Goal: Transaction & Acquisition: Purchase product/service

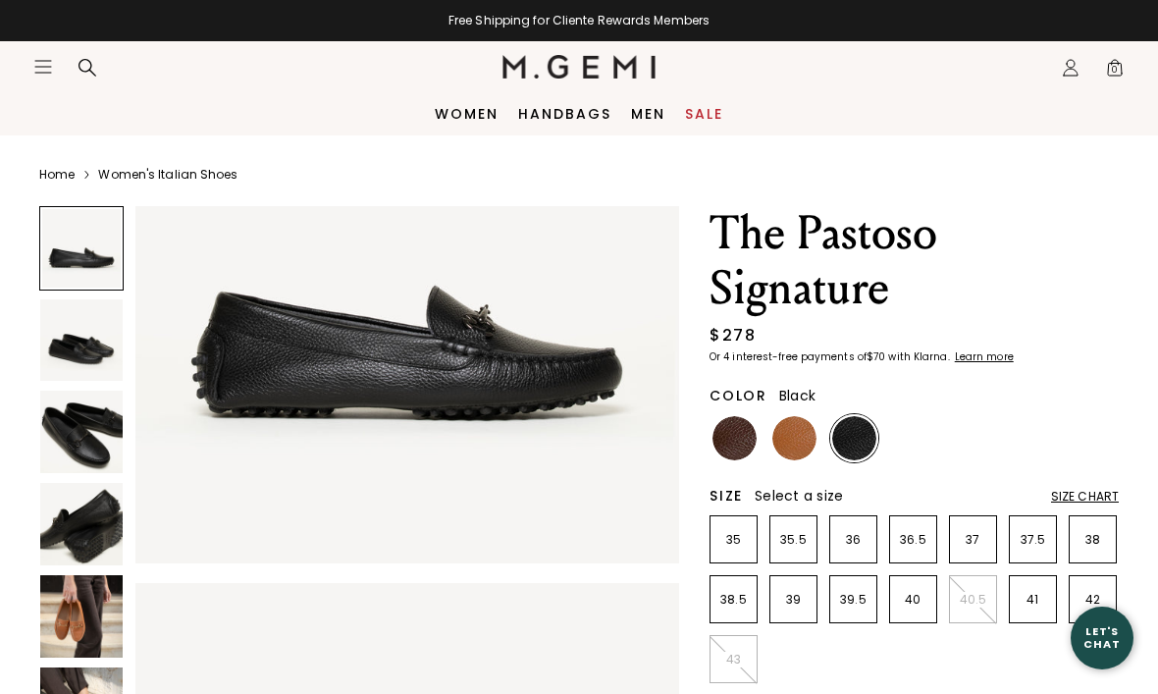
click at [50, 341] on img at bounding box center [81, 340] width 82 height 82
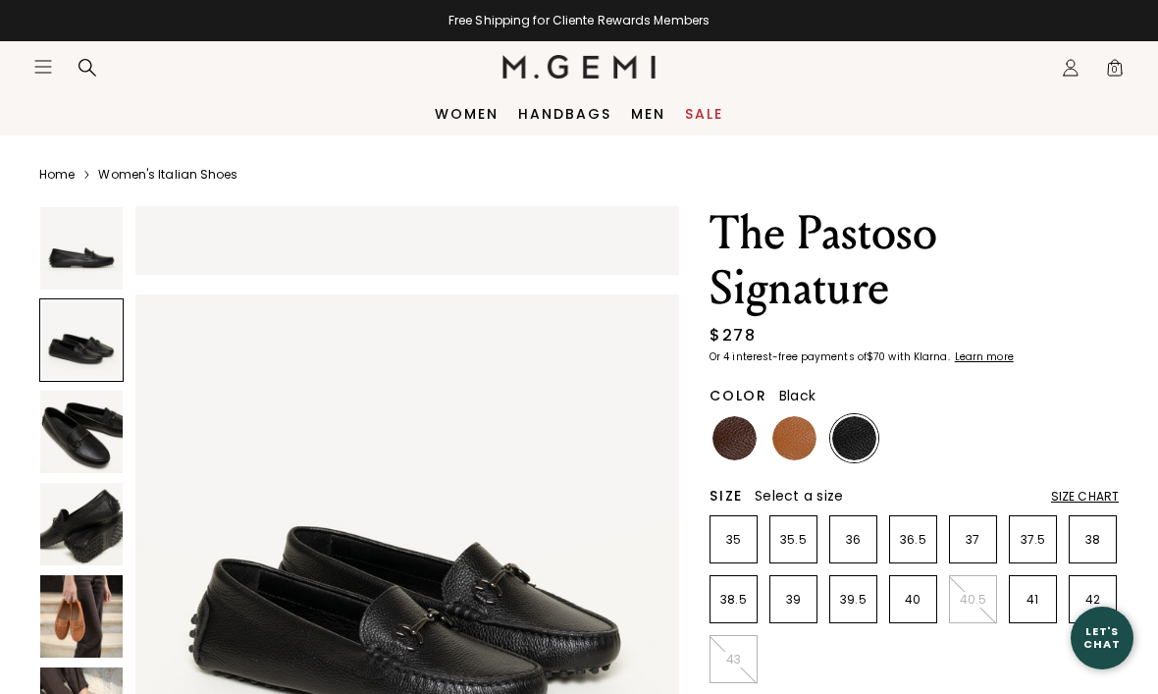
scroll to position [563, 0]
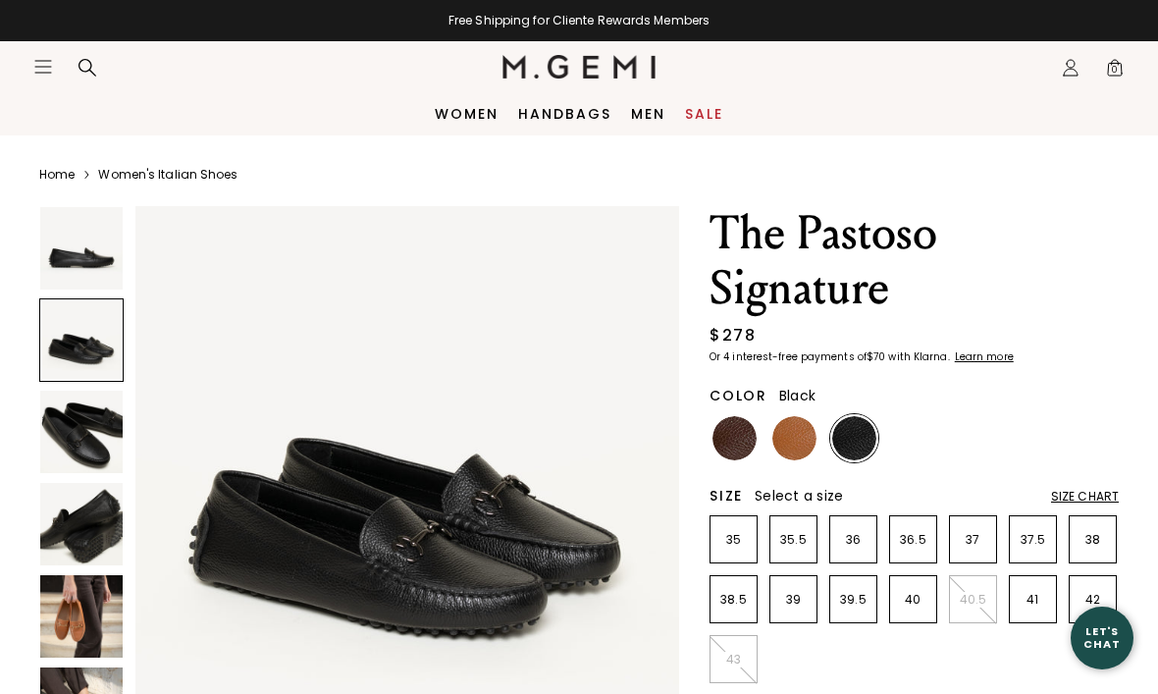
click at [63, 437] on img at bounding box center [81, 432] width 82 height 82
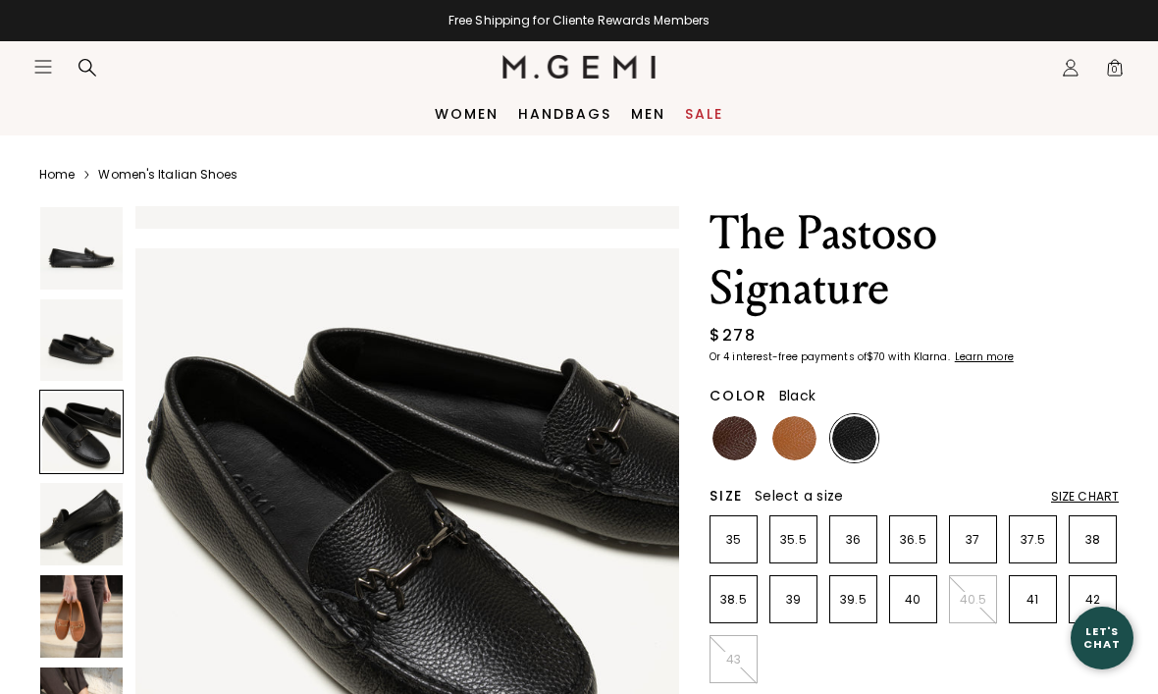
scroll to position [1127, 0]
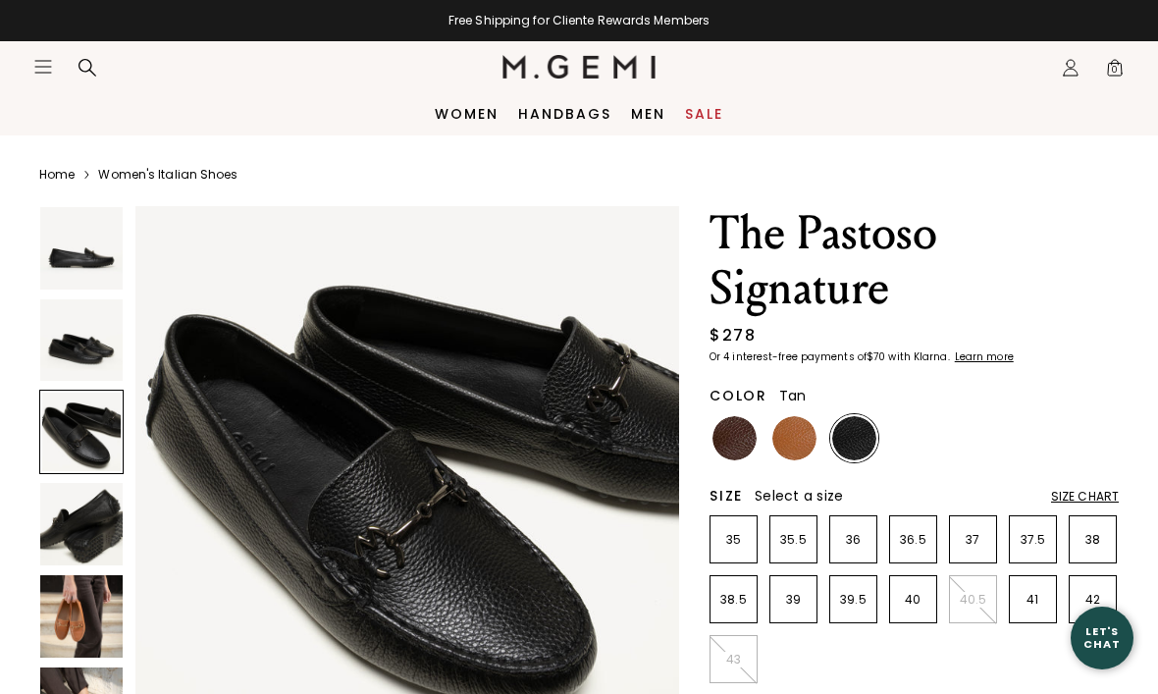
click at [776, 456] on div at bounding box center [794, 438] width 48 height 48
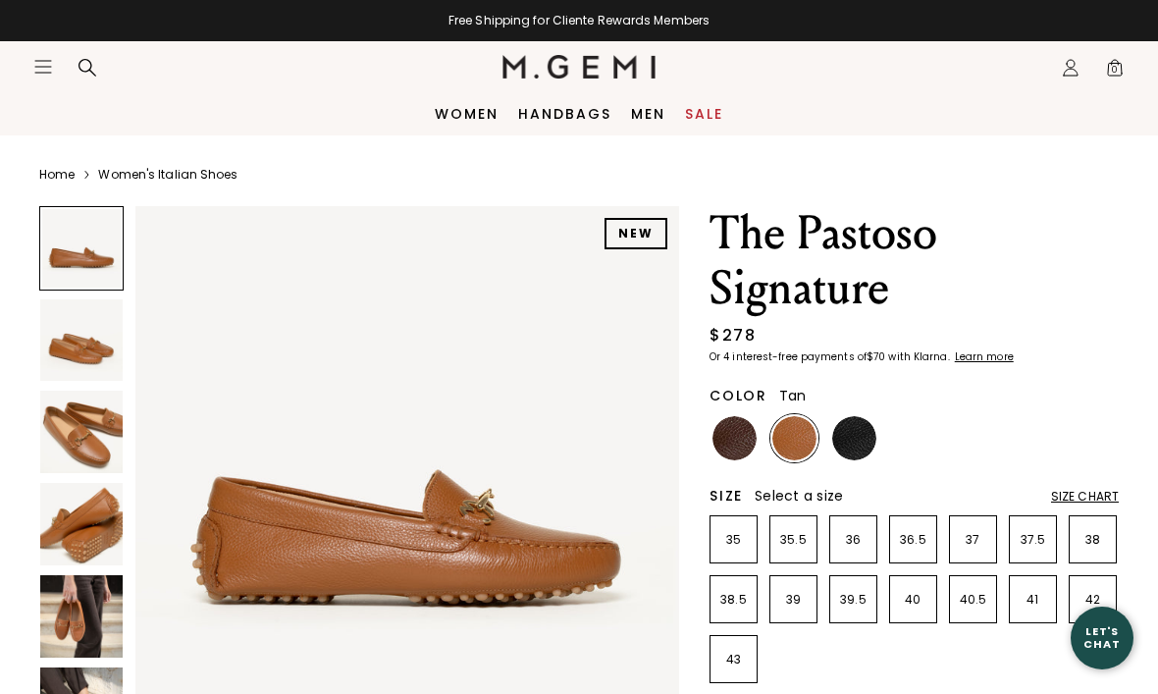
click at [852, 449] on img at bounding box center [854, 438] width 44 height 44
